Goal: Navigation & Orientation: Find specific page/section

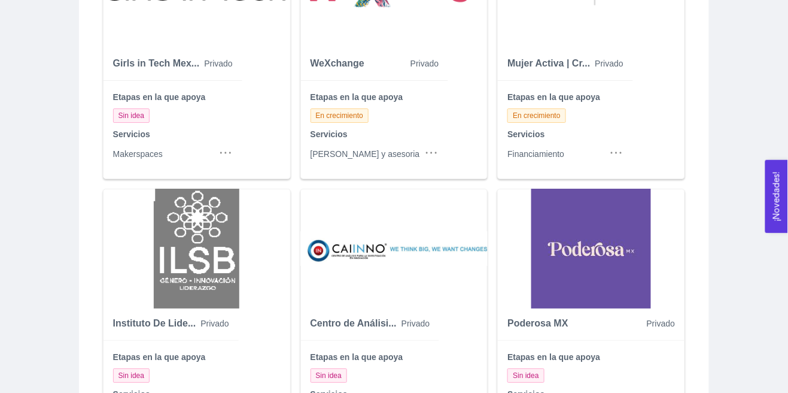
scroll to position [1109, 0]
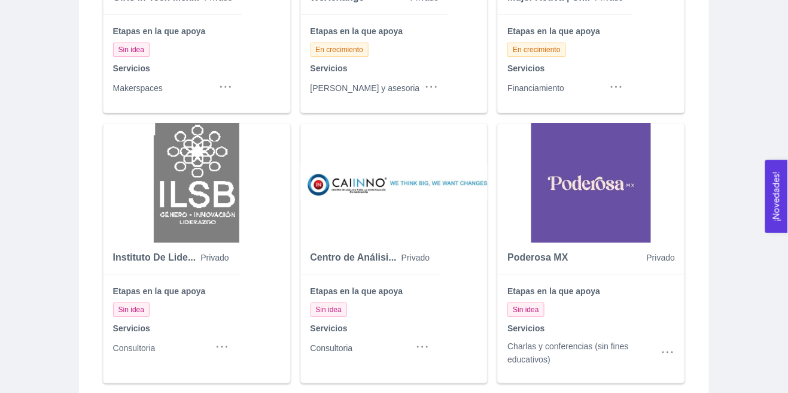
click at [676, 392] on div "100 / page" at bounding box center [656, 392] width 45 height 13
click at [656, 315] on div "10 / page" at bounding box center [656, 315] width 45 height 13
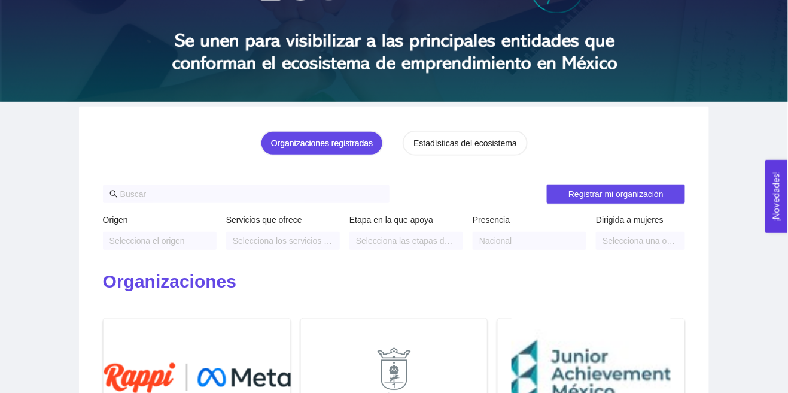
scroll to position [1099, 0]
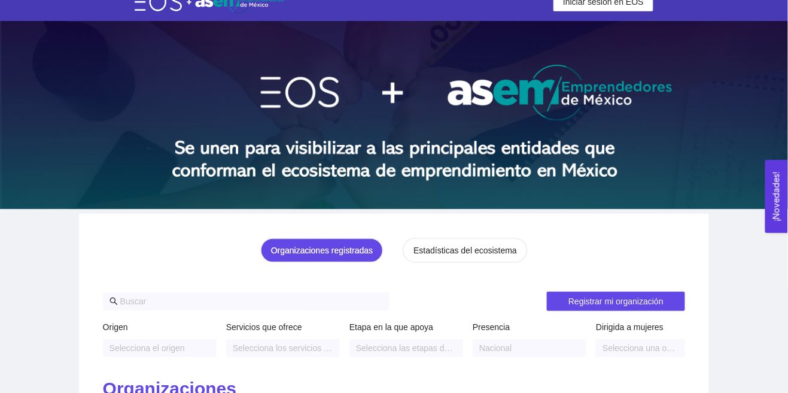
scroll to position [0, 0]
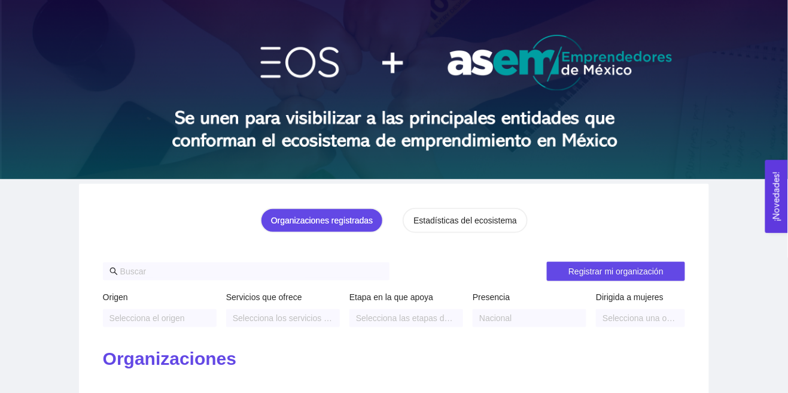
scroll to position [48, 0]
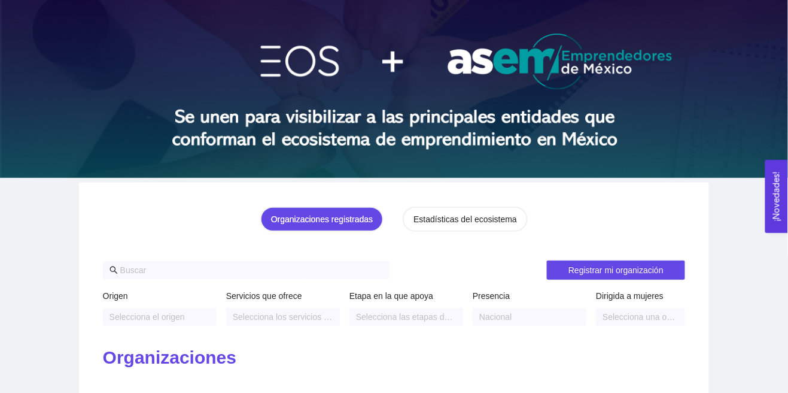
click at [373, 264] on input "text" at bounding box center [251, 269] width 263 height 13
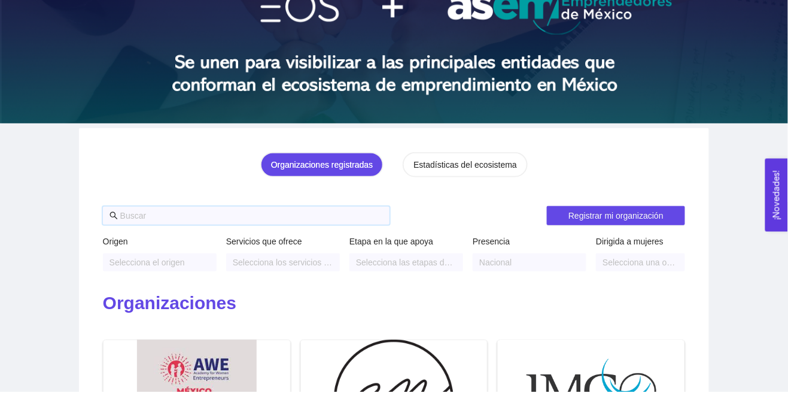
scroll to position [102, 0]
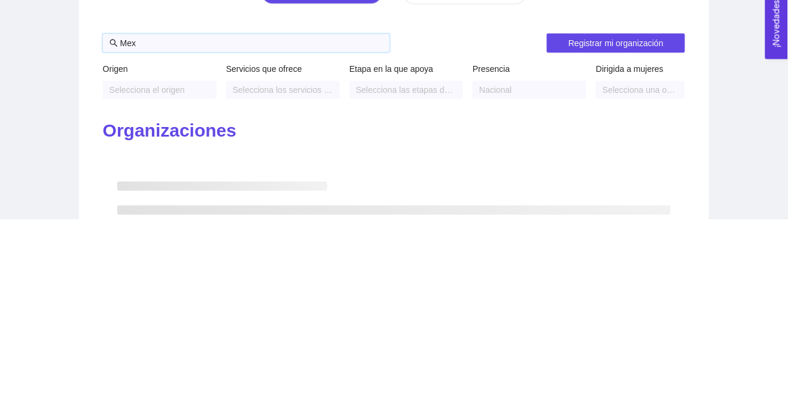
type input "Mex"
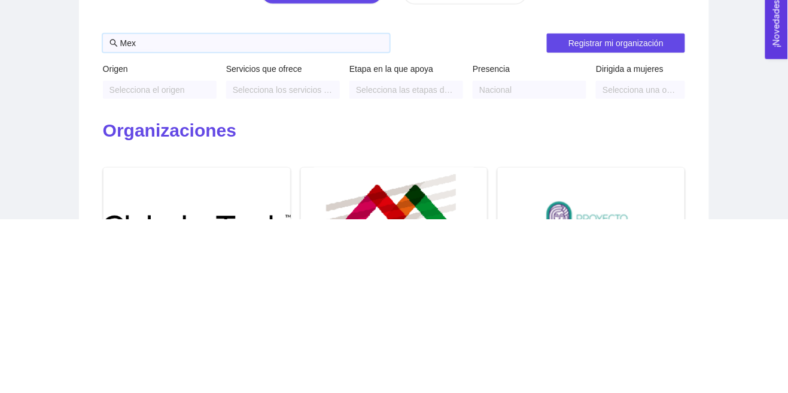
click at [107, 215] on span "Mex" at bounding box center [246, 217] width 287 height 18
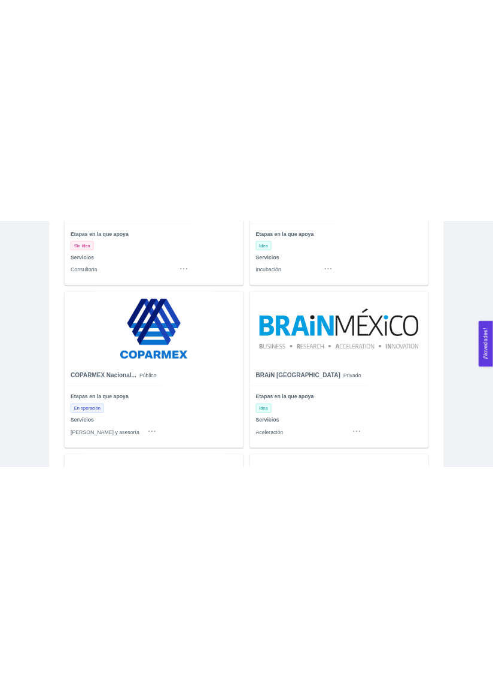
scroll to position [819, 0]
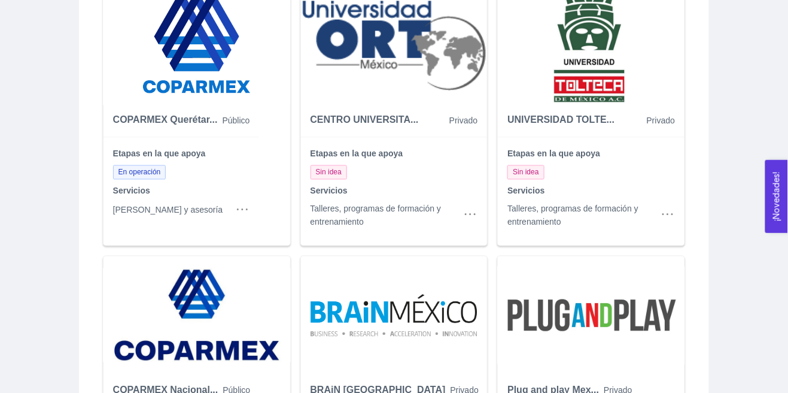
scroll to position [1118, 0]
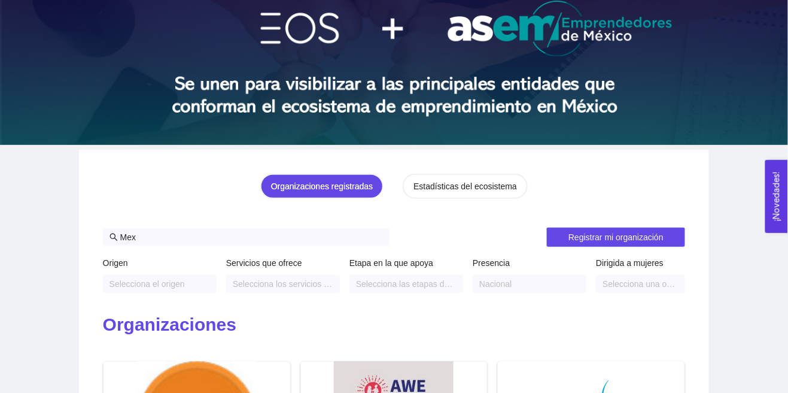
scroll to position [0, 0]
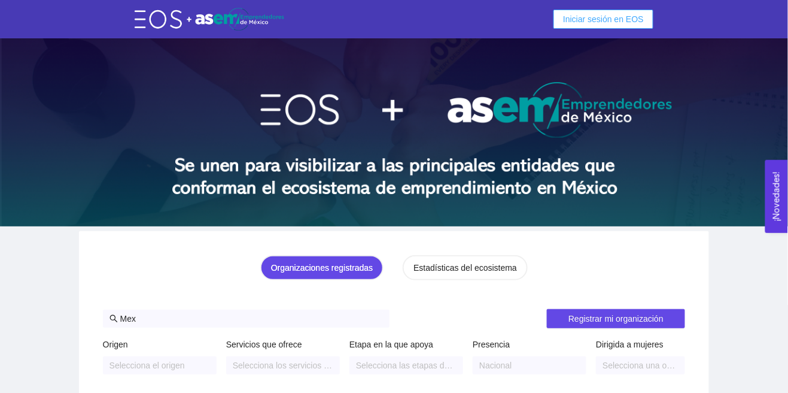
click at [635, 19] on span "Iniciar sesión en EOS" at bounding box center [603, 19] width 81 height 13
